Goal: Transaction & Acquisition: Download file/media

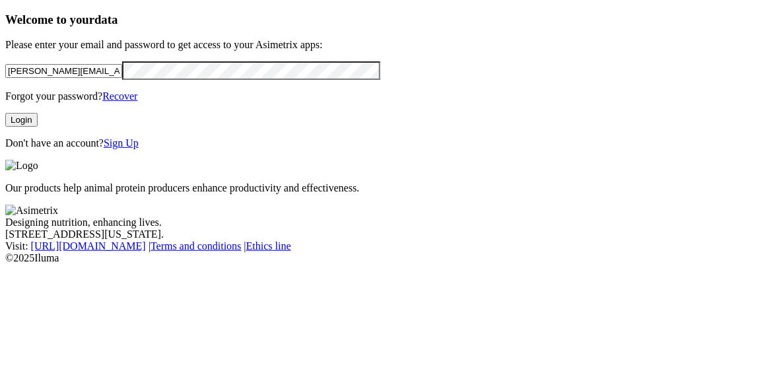
click at [38, 127] on button "Login" at bounding box center [21, 120] width 32 height 14
